Goal: Transaction & Acquisition: Purchase product/service

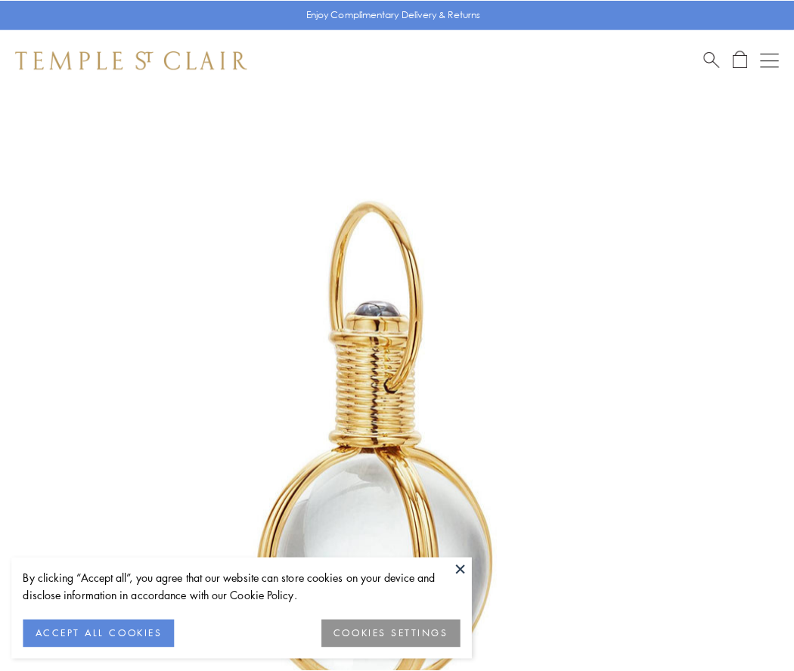
scroll to position [395, 0]
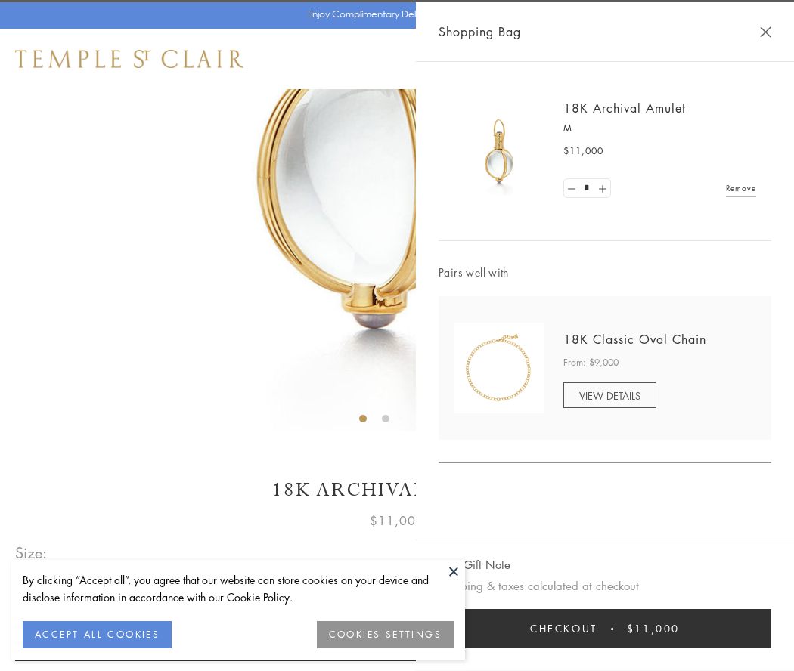
click at [605, 629] on button "Checkout $11,000" at bounding box center [604, 628] width 333 height 39
